Goal: Check status: Check status

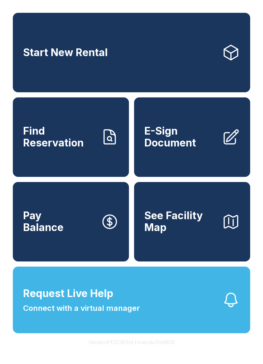
click at [49, 139] on span "Find Reservation" at bounding box center [59, 136] width 72 height 23
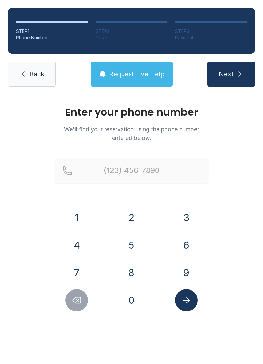
click at [76, 265] on button "7" at bounding box center [76, 273] width 22 height 22
click at [126, 304] on button "0" at bounding box center [131, 300] width 22 height 22
click at [132, 264] on button "8" at bounding box center [131, 273] width 22 height 22
click at [127, 239] on button "5" at bounding box center [131, 245] width 22 height 22
click at [180, 212] on button "3" at bounding box center [186, 217] width 22 height 22
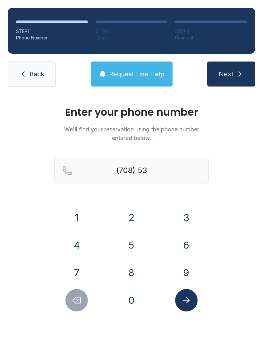
click at [183, 272] on button "9" at bounding box center [186, 273] width 22 height 22
click at [76, 242] on button "4" at bounding box center [76, 245] width 22 height 22
click at [182, 241] on button "6" at bounding box center [186, 245] width 22 height 22
click at [132, 272] on button "8" at bounding box center [131, 273] width 22 height 22
click at [74, 238] on button "4" at bounding box center [76, 245] width 22 height 22
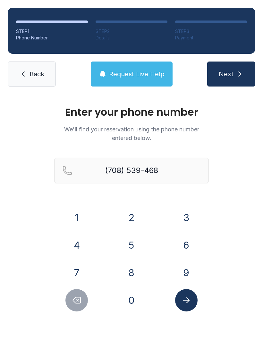
type input "[PHONE_NUMBER]"
click at [184, 303] on icon "Submit lookup form" at bounding box center [186, 301] width 10 height 10
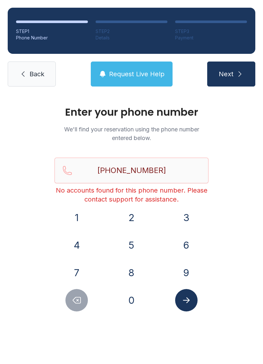
click at [40, 75] on span "Back" at bounding box center [36, 74] width 15 height 9
